Goal: Information Seeking & Learning: Learn about a topic

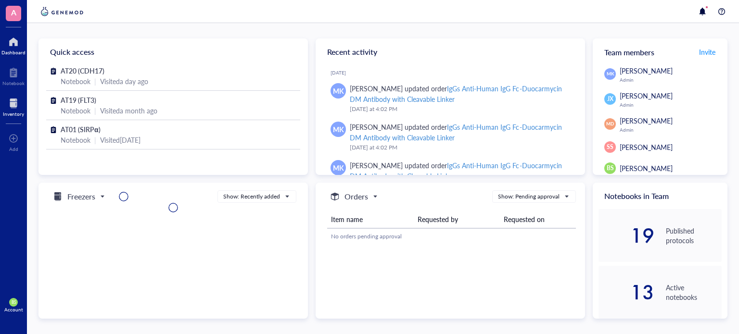
click at [20, 111] on div "Inventory" at bounding box center [13, 114] width 21 height 6
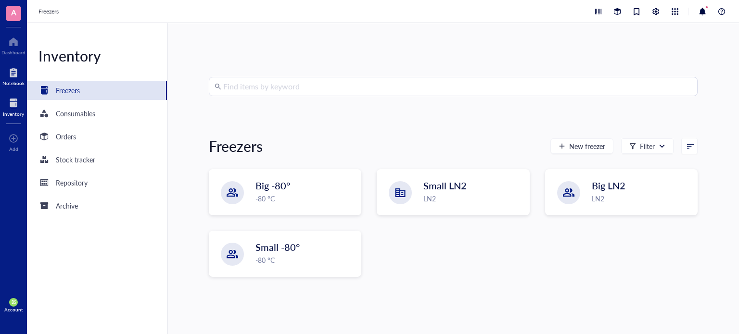
click at [18, 69] on div at bounding box center [13, 72] width 22 height 15
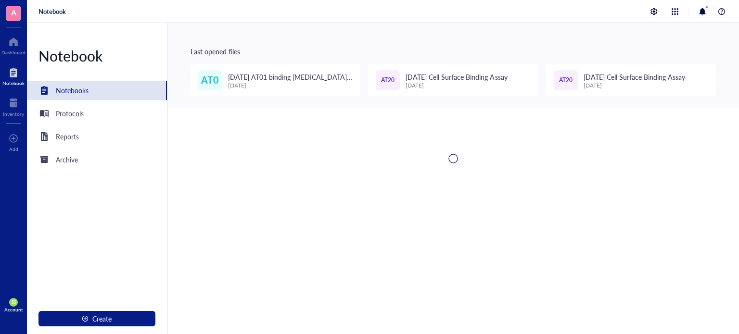
click at [277, 95] on div "AT0 [DATE] AT01 binding [MEDICAL_DATA] surface [DATE]" at bounding box center [275, 80] width 170 height 32
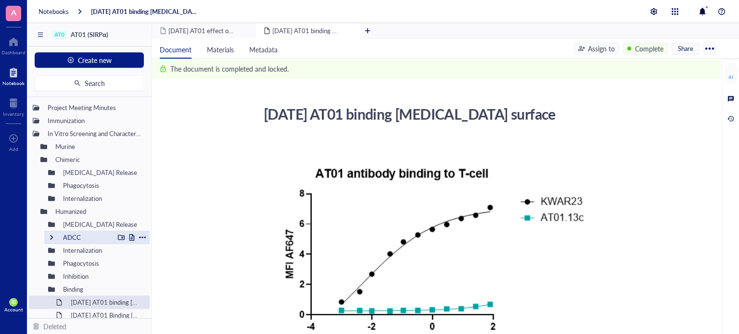
scroll to position [48, 0]
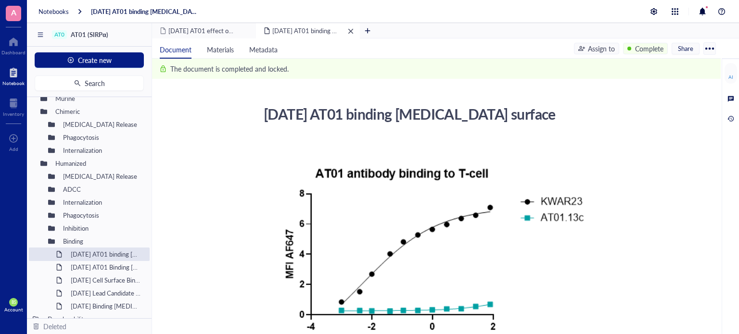
drag, startPoint x: 208, startPoint y: 28, endPoint x: 287, endPoint y: 33, distance: 78.5
click at [208, 28] on span "[DATE] AT01 effect on [MEDICAL_DATA] release by T-cells" at bounding box center [250, 30] width 165 height 9
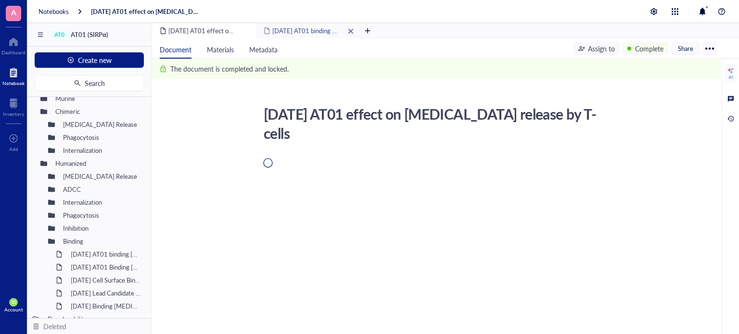
click at [351, 32] on div "remove" at bounding box center [350, 31] width 7 height 7
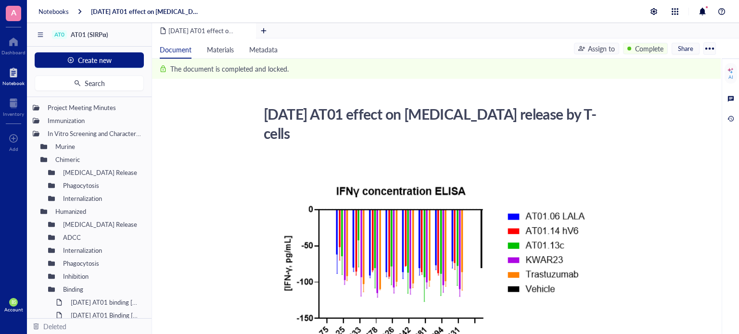
click at [21, 74] on div at bounding box center [13, 72] width 22 height 15
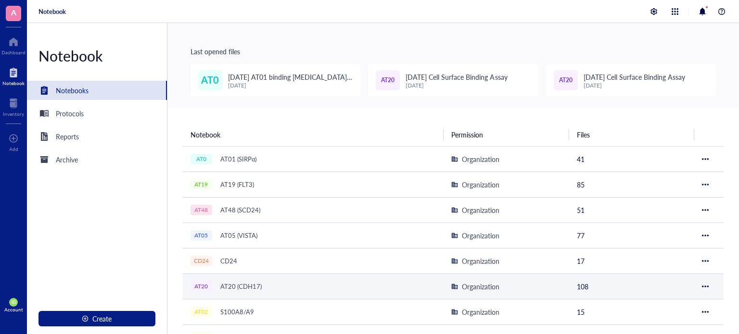
click at [227, 287] on div "AT20 (CDH17)" at bounding box center [241, 286] width 50 height 13
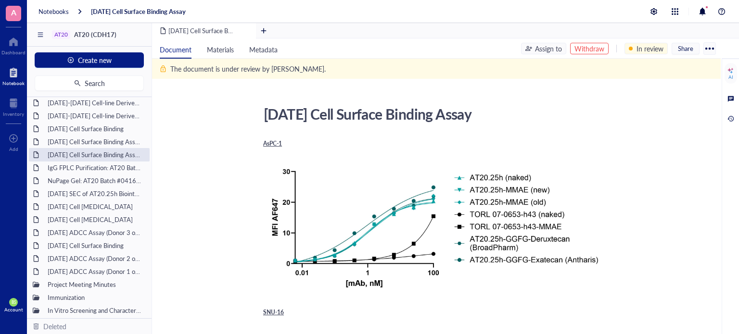
scroll to position [96, 0]
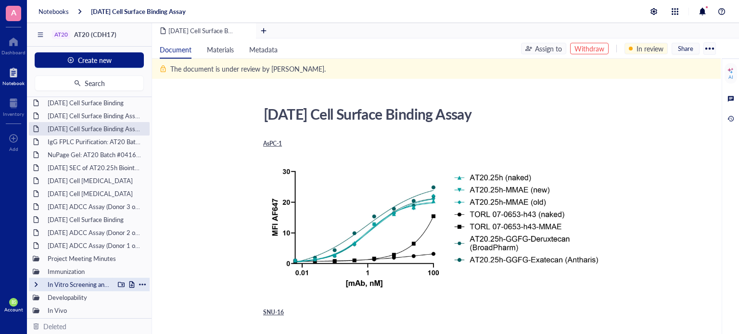
click at [73, 285] on div "In Vitro Screening and Characterization" at bounding box center [78, 284] width 71 height 13
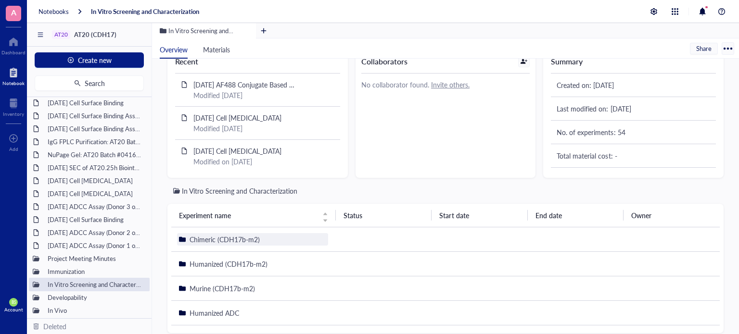
scroll to position [38, 0]
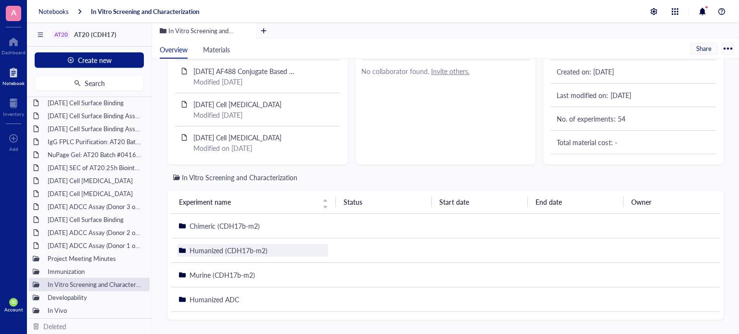
click at [235, 250] on span "Humanized (CDH17b-m2)" at bounding box center [228, 251] width 78 height 10
click at [235, 251] on span "Humanized (CDH17b-m2)" at bounding box center [228, 251] width 78 height 10
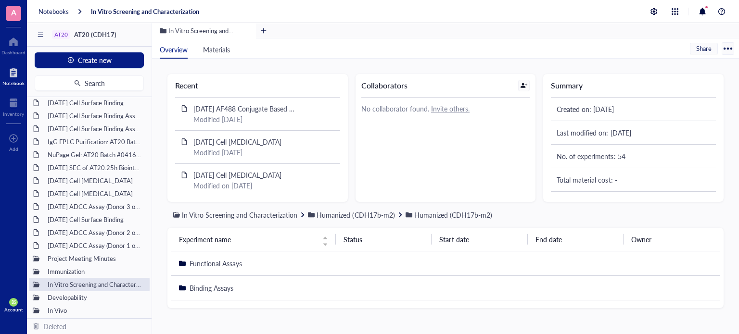
scroll to position [0, 0]
click at [205, 292] on span "Binding Assays" at bounding box center [211, 288] width 44 height 10
click at [206, 267] on span "Cell Surface Binding" at bounding box center [218, 264] width 59 height 10
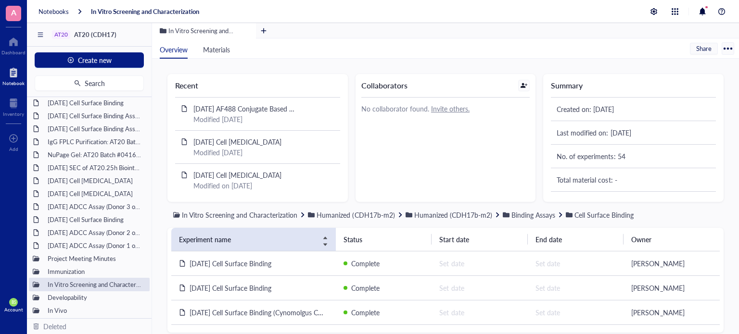
scroll to position [13, 0]
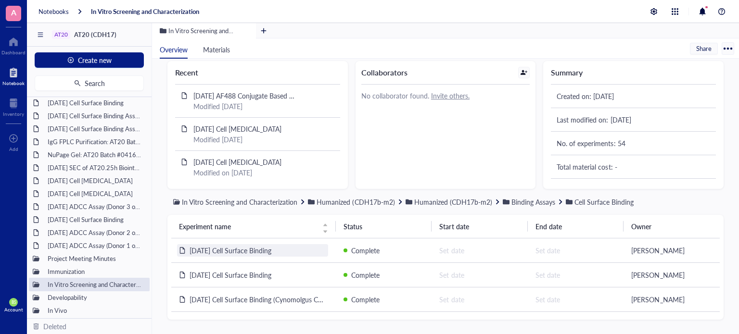
click at [214, 252] on span "[DATE] Cell Surface Binding" at bounding box center [230, 251] width 82 height 10
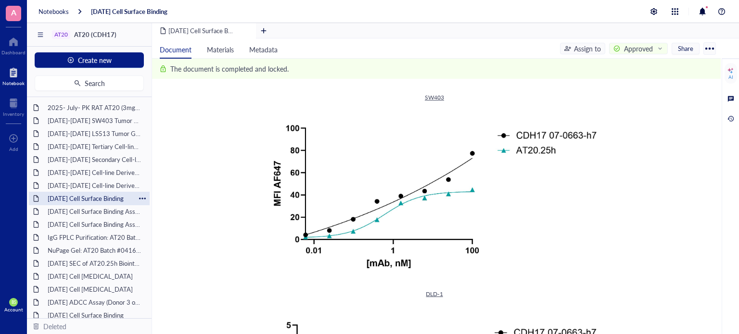
click at [109, 197] on div "[DATE] Cell Surface Binding" at bounding box center [89, 198] width 92 height 13
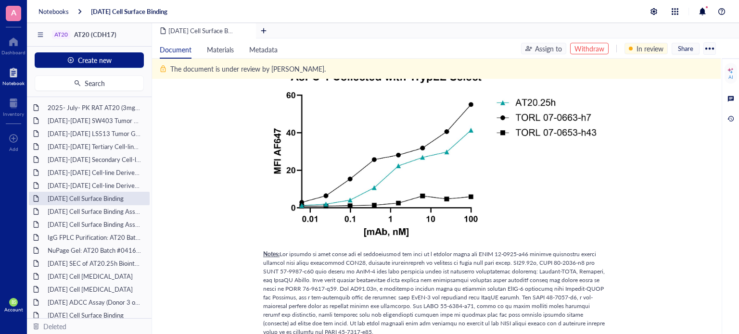
scroll to position [529, 0]
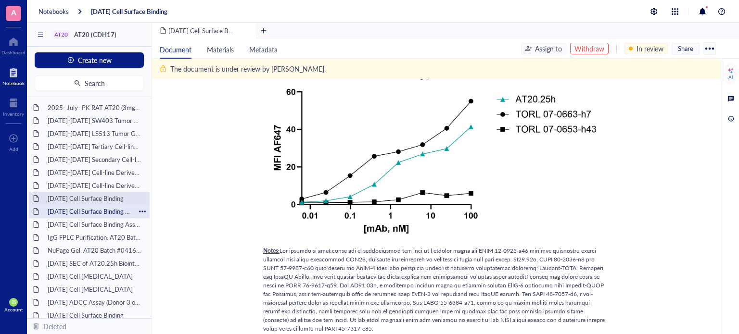
click at [95, 207] on div "[DATE] Cell Surface Binding Assay" at bounding box center [89, 211] width 92 height 13
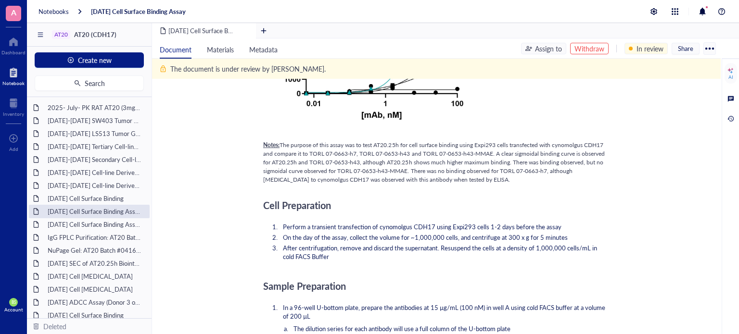
scroll to position [96, 0]
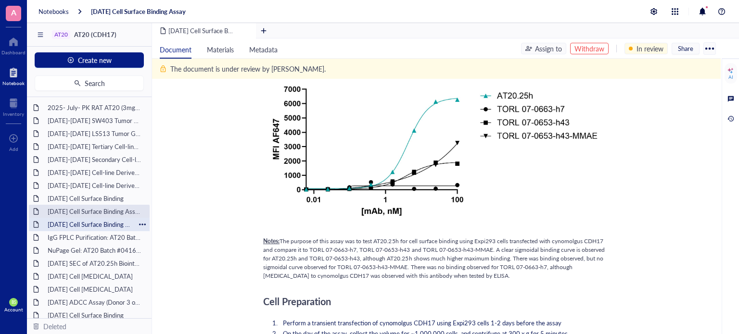
click at [88, 226] on div "[DATE] Cell Surface Binding Assay" at bounding box center [89, 224] width 92 height 13
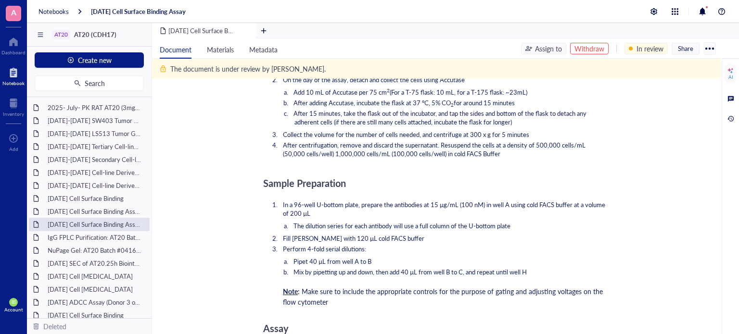
scroll to position [914, 0]
